Goal: Check status: Check status

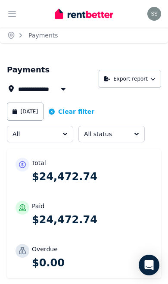
click at [19, 9] on button "Open main menu" at bounding box center [11, 13] width 17 height 17
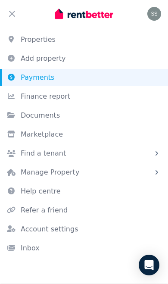
click at [58, 40] on link "Properties" at bounding box center [84, 39] width 168 height 17
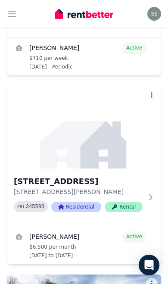
click at [45, 186] on h3 "6B Bear Place, Chisholm" at bounding box center [78, 181] width 129 height 12
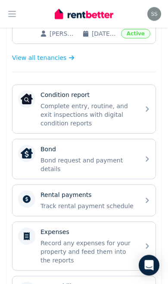
scroll to position [238, 0]
click at [59, 203] on p "Track rental payment schedule" at bounding box center [87, 205] width 94 height 9
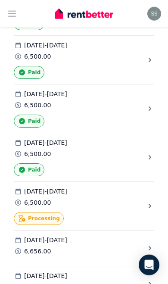
scroll to position [692, 0]
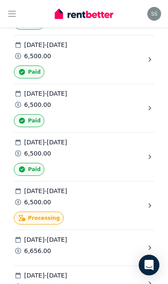
click at [149, 204] on icon at bounding box center [150, 205] width 9 height 9
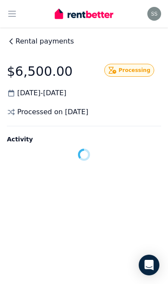
scroll to position [0, 0]
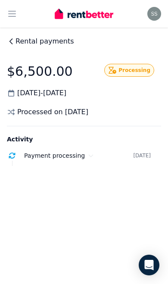
click at [33, 158] on span "Payment processing" at bounding box center [54, 155] width 61 height 7
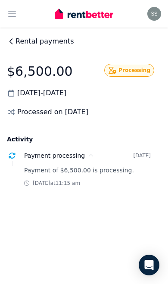
click at [19, 39] on span "Rental payments" at bounding box center [44, 41] width 59 height 10
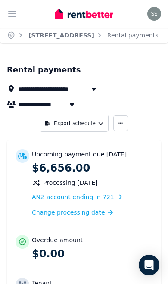
click at [14, 9] on icon "button" at bounding box center [12, 14] width 10 height 10
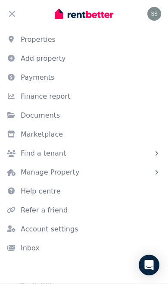
click at [37, 102] on link "Finance report" at bounding box center [84, 96] width 168 height 17
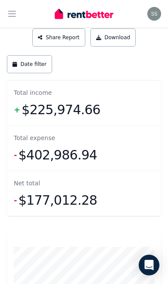
scroll to position [90, 0]
